Goal: Find specific page/section: Find specific page/section

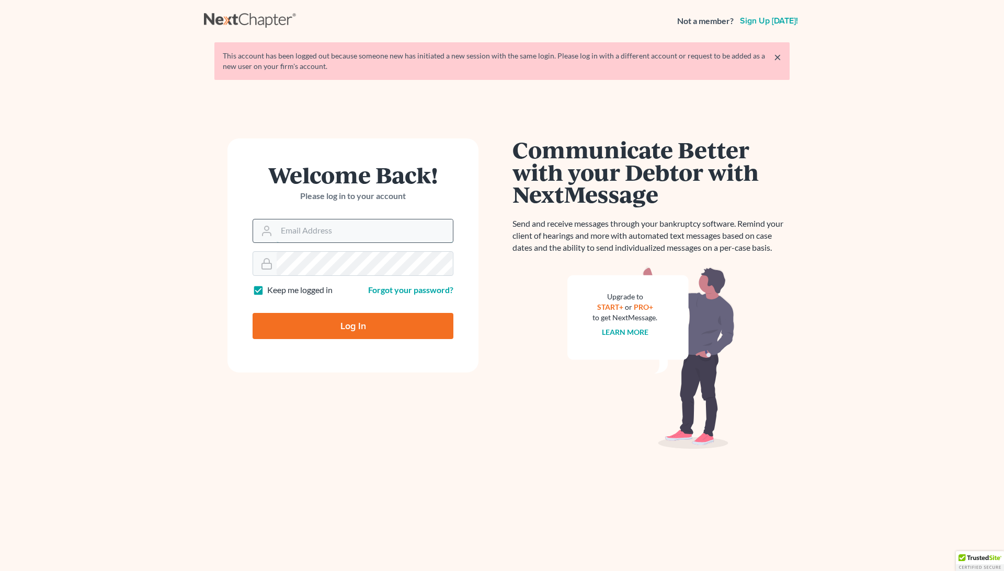
type input "[EMAIL_ADDRESS][DOMAIN_NAME]"
click at [353, 327] on input "Log In" at bounding box center [352, 326] width 201 height 26
type input "Thinking..."
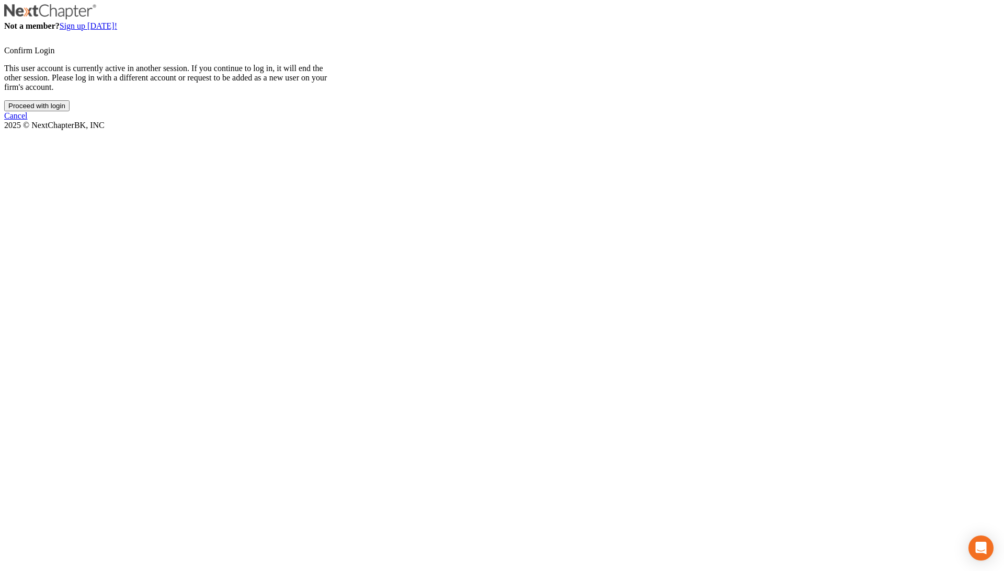
click at [70, 111] on input "Proceed with login" at bounding box center [36, 105] width 65 height 11
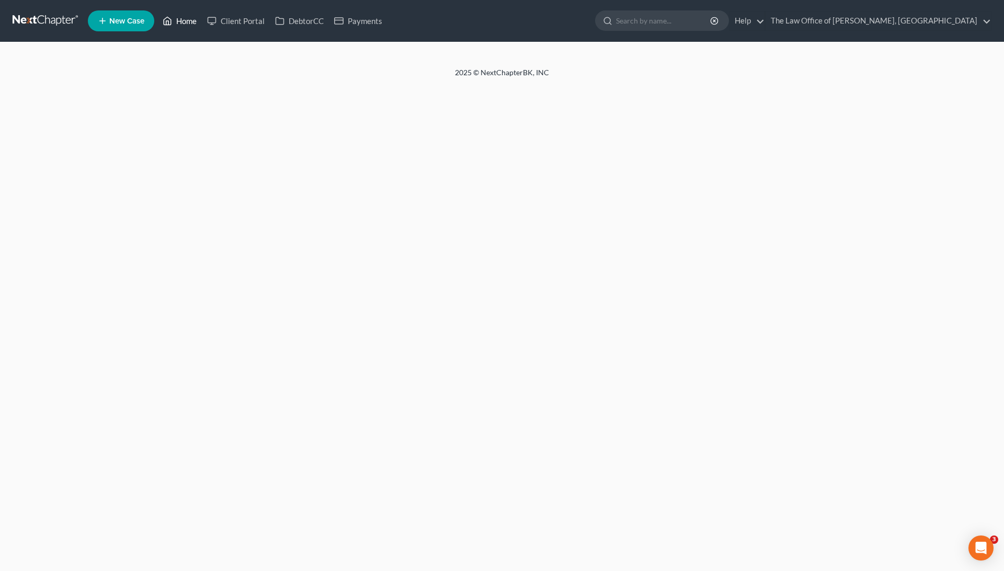
click at [178, 17] on link "Home" at bounding box center [179, 20] width 44 height 19
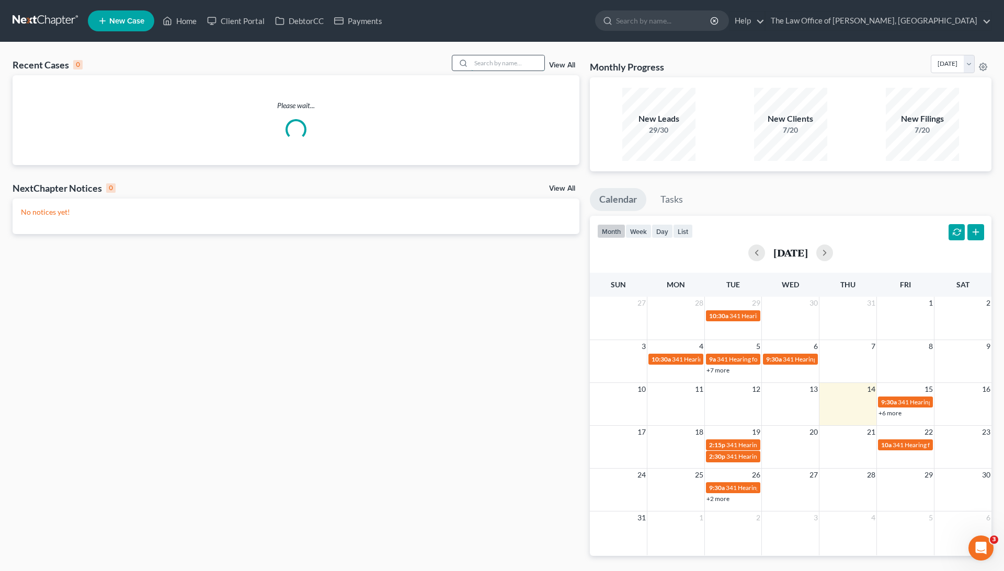
click at [483, 56] on input "search" at bounding box center [507, 62] width 73 height 15
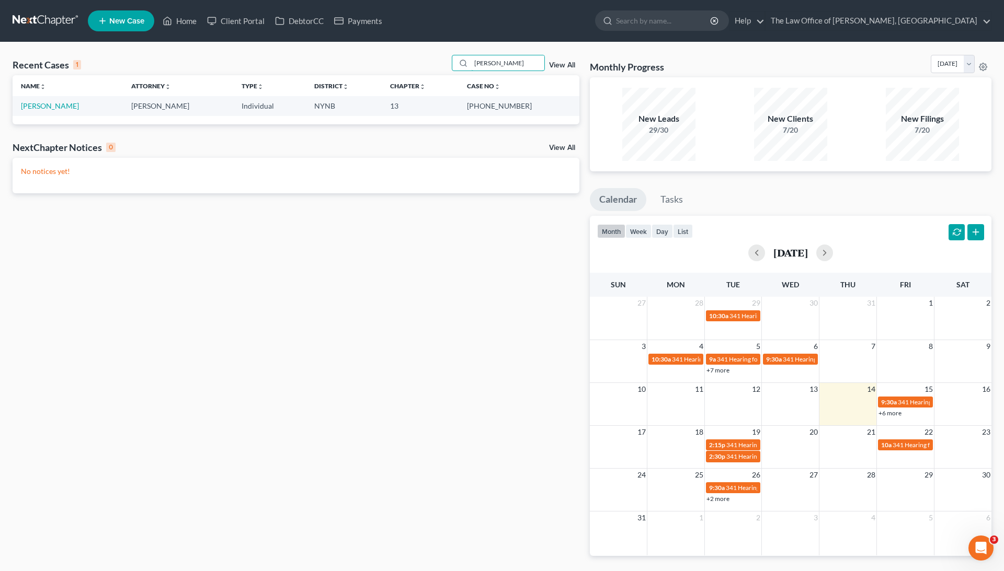
type input "[PERSON_NAME]"
drag, startPoint x: 500, startPoint y: 105, endPoint x: 532, endPoint y: 109, distance: 32.7
click at [532, 109] on td "[PHONE_NUMBER]" at bounding box center [518, 105] width 120 height 19
